Goal: Task Accomplishment & Management: Use online tool/utility

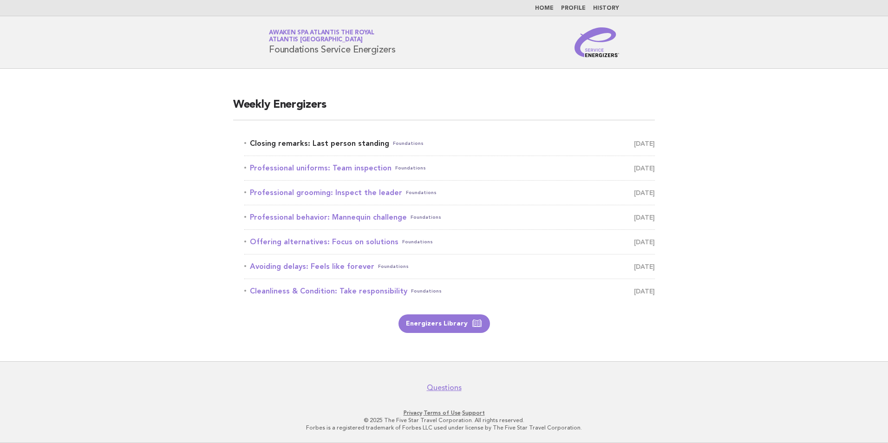
click at [352, 145] on link "Closing remarks: Last person standing Foundations [DATE]" at bounding box center [449, 143] width 411 height 13
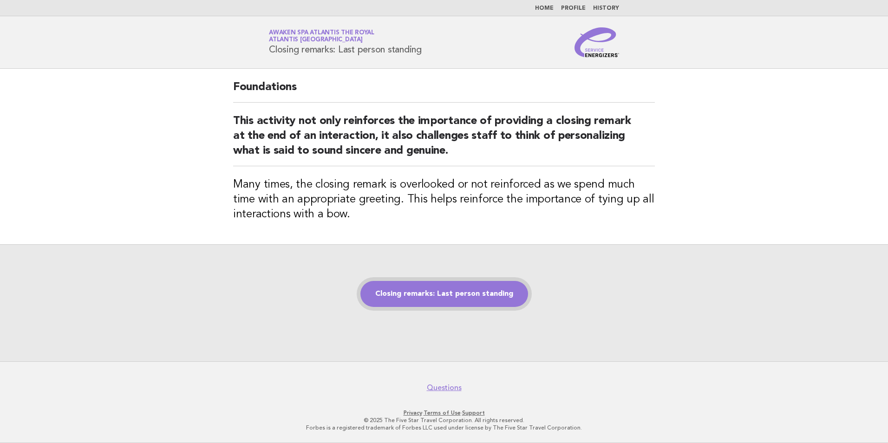
click at [466, 294] on link "Closing remarks: Last person standing" at bounding box center [444, 294] width 168 height 26
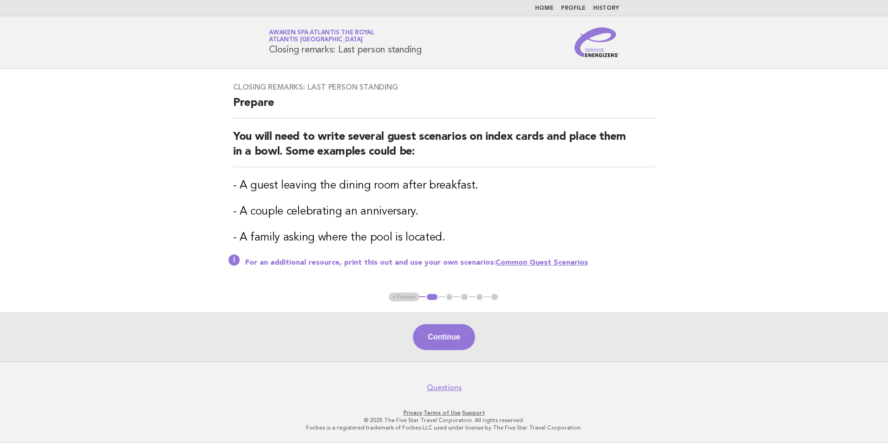
drag, startPoint x: 431, startPoint y: 50, endPoint x: 266, endPoint y: 50, distance: 164.4
click at [266, 50] on div "Service Energizers Awaken SPA Atlantis the Royal Atlantis Dubai Closing remarks…" at bounding box center [444, 42] width 376 height 30
copy h1 "Closing remarks: Last person standing"
click at [451, 339] on button "Continue" at bounding box center [444, 337] width 62 height 26
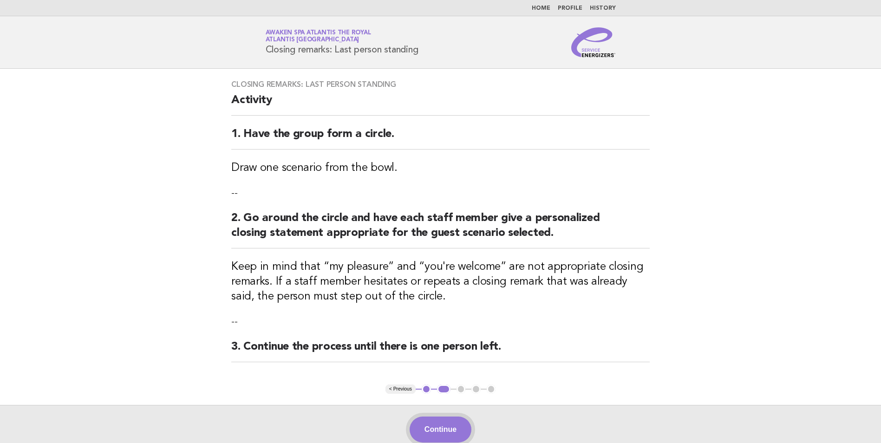
click at [444, 428] on button "Continue" at bounding box center [441, 430] width 62 height 26
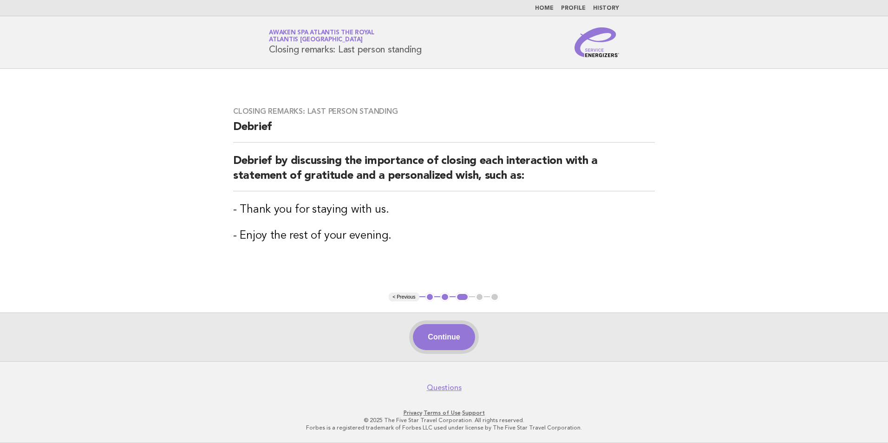
click at [449, 340] on button "Continue" at bounding box center [444, 337] width 62 height 26
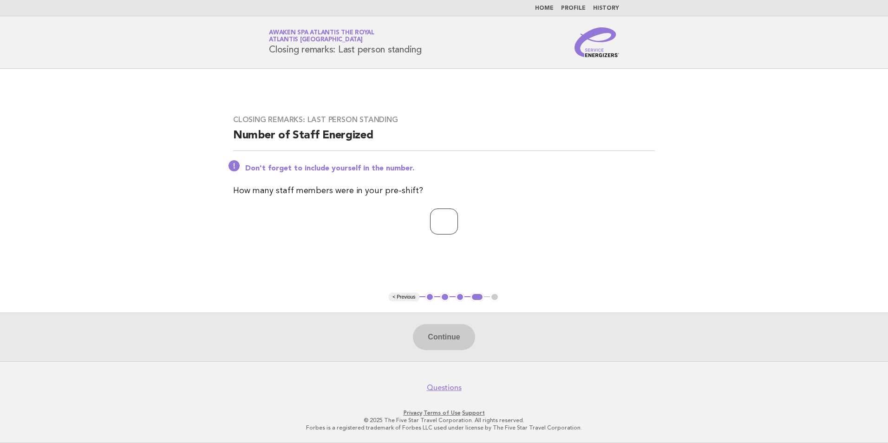
click at [430, 225] on input "number" at bounding box center [444, 222] width 28 height 26
